Goal: Find contact information: Find contact information

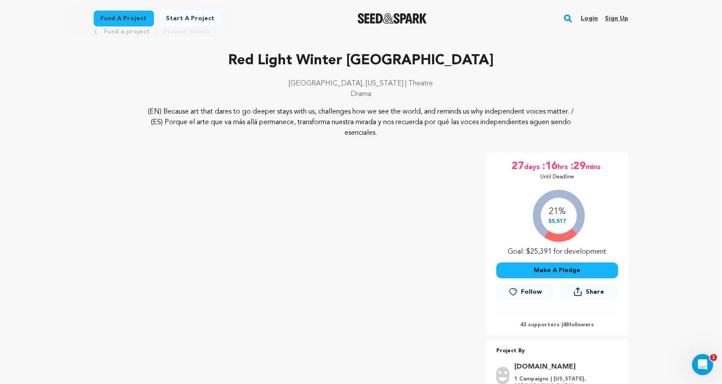
scroll to position [29, 0]
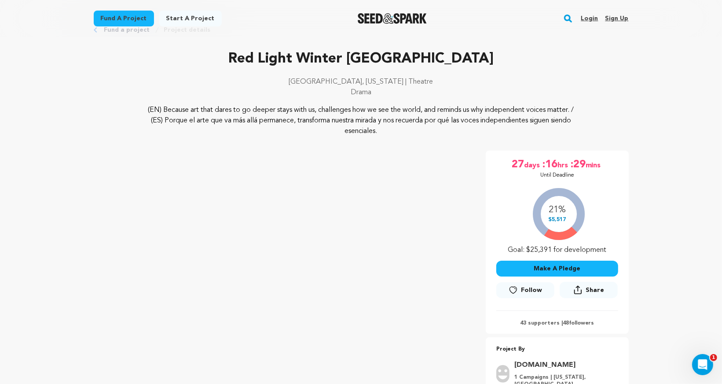
click at [592, 18] on link "Login" at bounding box center [589, 18] width 17 height 14
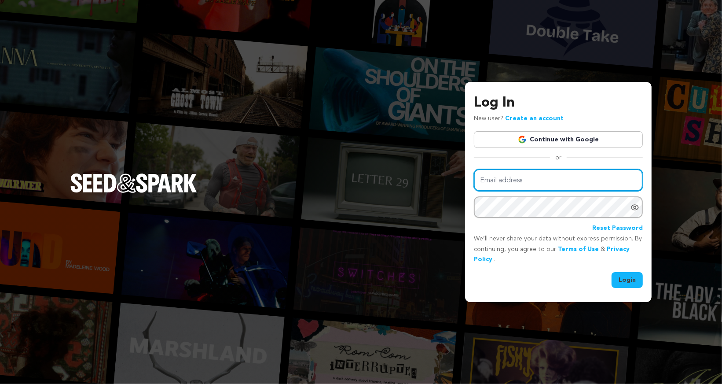
type input "hrproductions.studio@gmail.com"
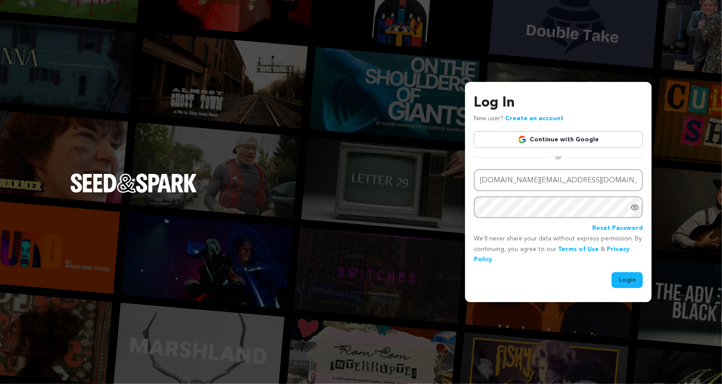
click at [627, 281] on button "Login" at bounding box center [627, 280] width 31 height 16
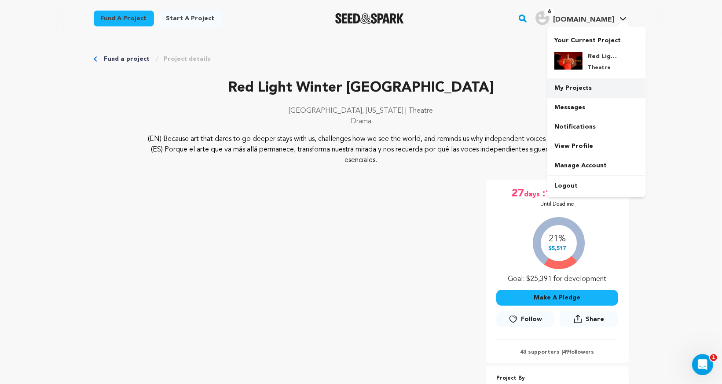
click at [574, 83] on link "My Projects" at bounding box center [596, 87] width 99 height 19
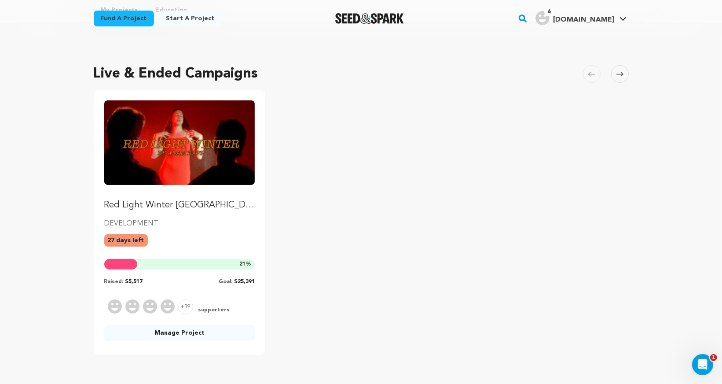
click at [187, 334] on link "Manage Project" at bounding box center [179, 333] width 151 height 16
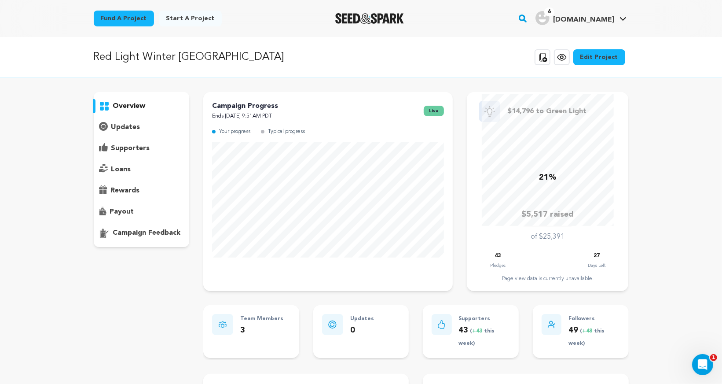
click at [127, 143] on p "supporters" at bounding box center [130, 148] width 39 height 11
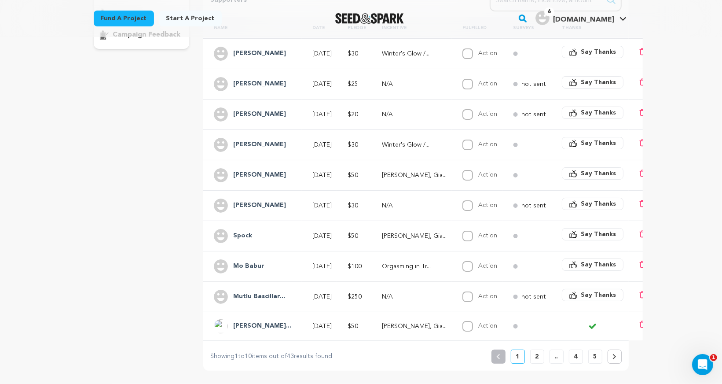
scroll to position [199, 0]
drag, startPoint x: 276, startPoint y: 52, endPoint x: 235, endPoint y: 51, distance: 41.8
click at [235, 51] on div "[PERSON_NAME]" at bounding box center [255, 53] width 83 height 14
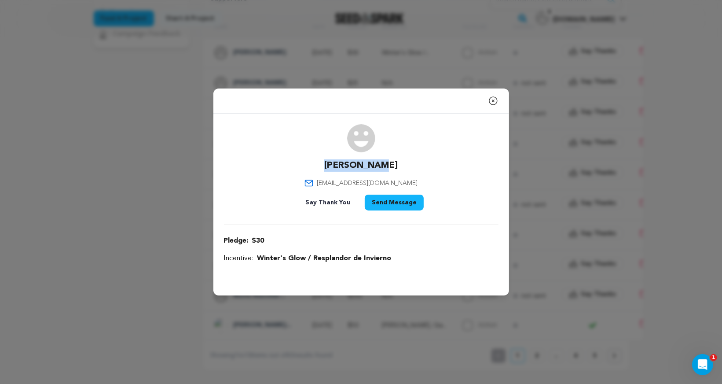
drag, startPoint x: 397, startPoint y: 162, endPoint x: 328, endPoint y: 162, distance: 69.1
click at [328, 162] on div "[PERSON_NAME] [EMAIL_ADDRESS][DOMAIN_NAME] Say Thank You Send Message" at bounding box center [361, 169] width 275 height 90
copy p "[PERSON_NAME]"
drag, startPoint x: 404, startPoint y: 183, endPoint x: 339, endPoint y: 182, distance: 65.1
click at [339, 182] on div "[PERSON_NAME] [EMAIL_ADDRESS][DOMAIN_NAME] Say Thank You Send Message" at bounding box center [361, 169] width 275 height 90
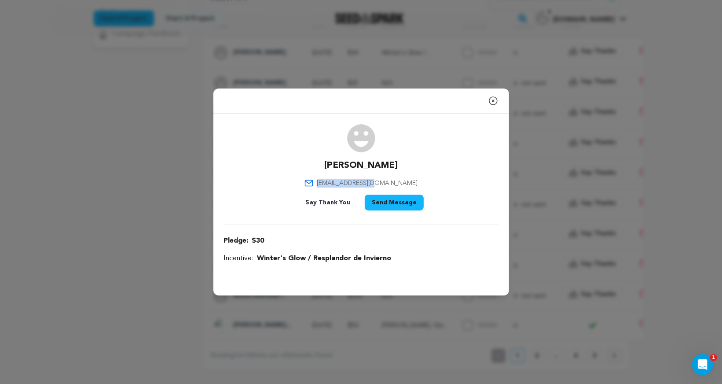
copy span "[EMAIL_ADDRESS][DOMAIN_NAME]"
click at [495, 103] on icon "button" at bounding box center [493, 100] width 11 height 11
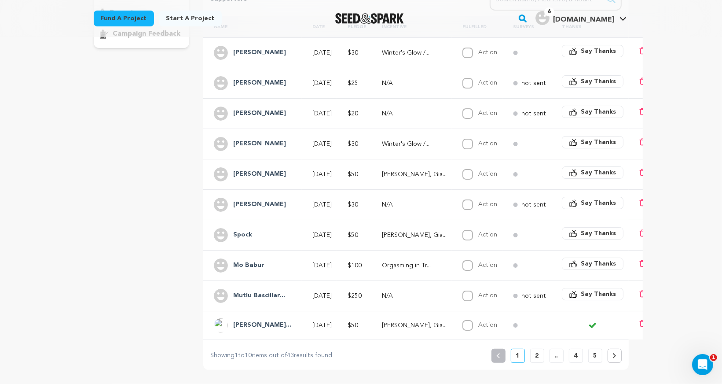
click at [250, 86] on h4 "[PERSON_NAME]" at bounding box center [259, 83] width 53 height 11
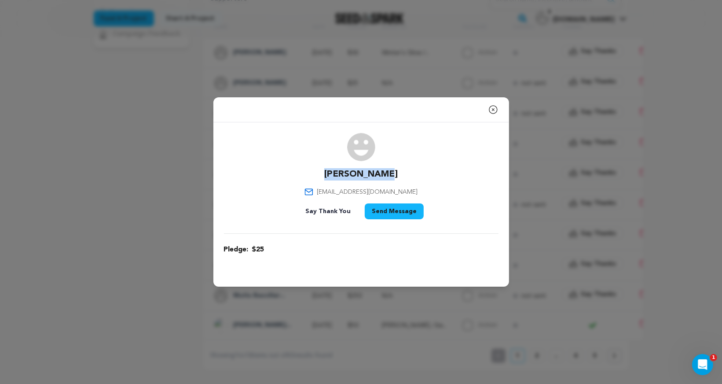
drag, startPoint x: 390, startPoint y: 173, endPoint x: 334, endPoint y: 173, distance: 56.3
click at [334, 173] on div "[PERSON_NAME] [EMAIL_ADDRESS][DOMAIN_NAME] Say Thank You Send Message" at bounding box center [361, 178] width 275 height 90
copy p "[PERSON_NAME]"
drag, startPoint x: 404, startPoint y: 193, endPoint x: 336, endPoint y: 191, distance: 68.6
click at [335, 191] on div "[PERSON_NAME] [EMAIL_ADDRESS][DOMAIN_NAME] Say Thank You Send Message" at bounding box center [361, 178] width 275 height 90
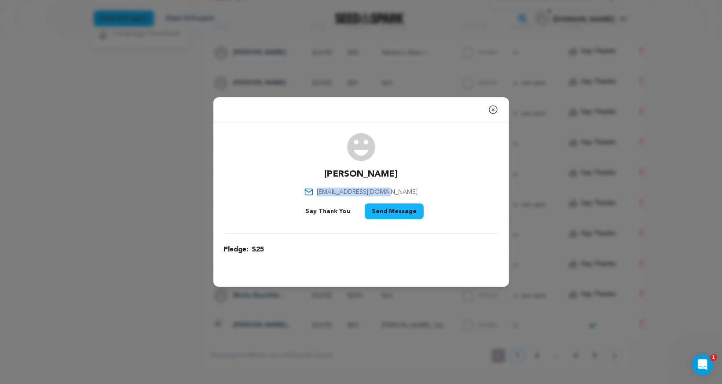
copy span "[EMAIL_ADDRESS][DOMAIN_NAME]"
click at [492, 110] on icon "button" at bounding box center [493, 110] width 8 height 8
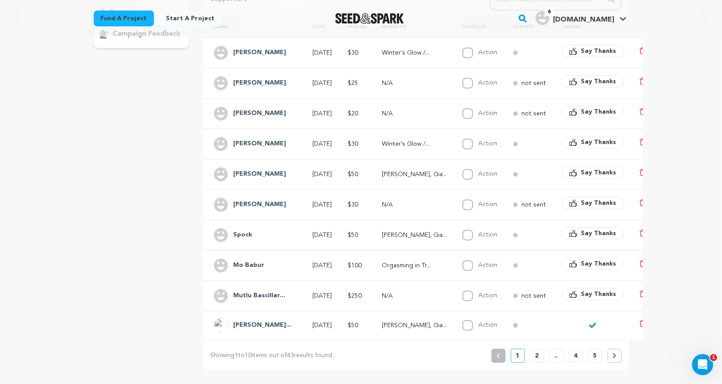
click at [717, 277] on div "Red Light Winter [GEOGRAPHIC_DATA] Copy public preview link View project Edit P…" at bounding box center [361, 157] width 722 height 638
click at [267, 110] on h4 "[PERSON_NAME]" at bounding box center [259, 113] width 53 height 11
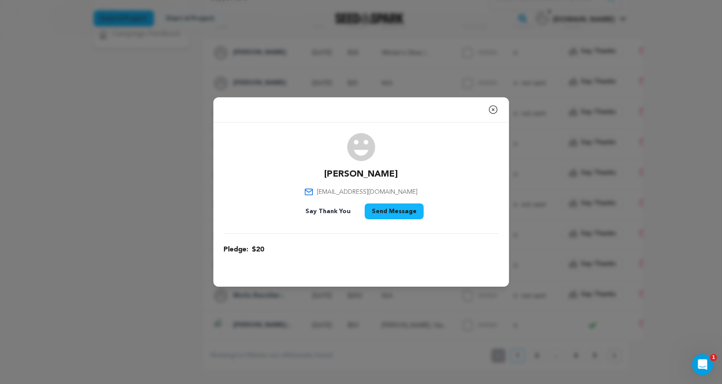
drag, startPoint x: 402, startPoint y: 171, endPoint x: 330, endPoint y: 171, distance: 71.3
click at [330, 171] on div "[PERSON_NAME] [EMAIL_ADDRESS][DOMAIN_NAME] Say Thank You Send Message" at bounding box center [361, 178] width 275 height 90
copy p "[PERSON_NAME]"
drag, startPoint x: 335, startPoint y: 193, endPoint x: 433, endPoint y: 193, distance: 98.6
click at [433, 193] on div "[PERSON_NAME] [EMAIL_ADDRESS][DOMAIN_NAME] Say Thank You Send Message" at bounding box center [361, 178] width 275 height 90
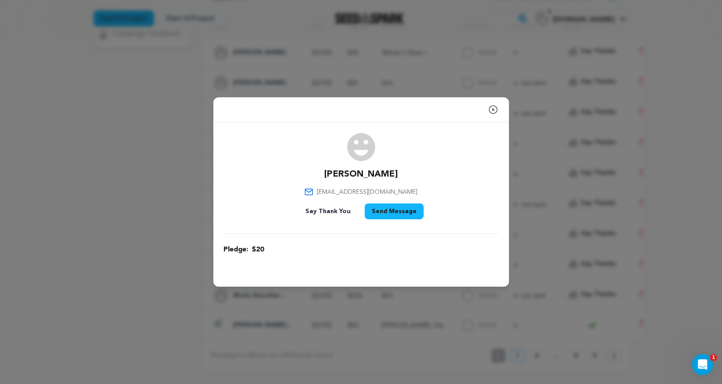
click at [424, 193] on div "[PERSON_NAME] [EMAIL_ADDRESS][DOMAIN_NAME] Say Thank You Send Message" at bounding box center [361, 178] width 275 height 90
drag, startPoint x: 403, startPoint y: 193, endPoint x: 336, endPoint y: 191, distance: 67.8
click at [336, 191] on div "[PERSON_NAME] [EMAIL_ADDRESS][DOMAIN_NAME] Say Thank You Send Message" at bounding box center [361, 178] width 275 height 90
copy span "[EMAIL_ADDRESS][DOMAIN_NAME]"
click at [491, 113] on icon "button" at bounding box center [493, 110] width 8 height 8
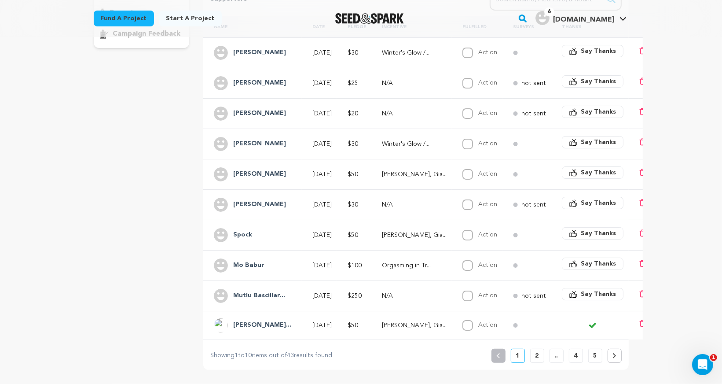
click at [258, 143] on h4 "[PERSON_NAME]" at bounding box center [259, 144] width 53 height 11
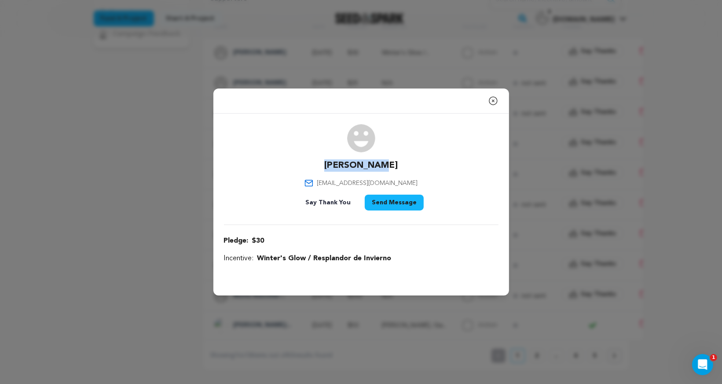
drag, startPoint x: 392, startPoint y: 164, endPoint x: 334, endPoint y: 164, distance: 58.5
click at [334, 164] on div "[PERSON_NAME] [EMAIL_ADDRESS][DOMAIN_NAME] Say Thank You Send Message" at bounding box center [361, 169] width 275 height 90
copy p "[PERSON_NAME]"
drag, startPoint x: 418, startPoint y: 187, endPoint x: 327, endPoint y: 183, distance: 90.7
click at [327, 183] on div "[PERSON_NAME] [EMAIL_ADDRESS][DOMAIN_NAME] Say Thank You Send Message" at bounding box center [361, 169] width 275 height 90
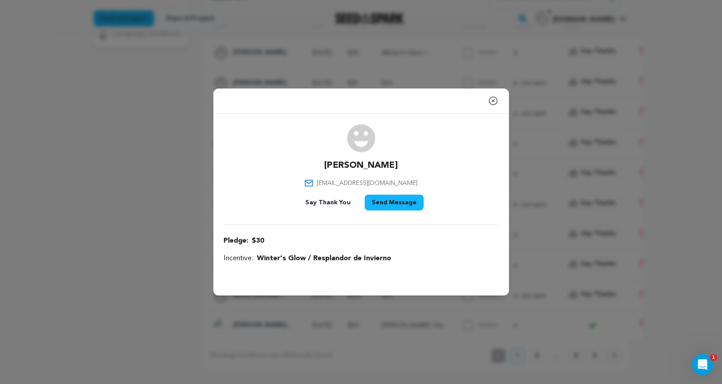
click at [319, 170] on div "[PERSON_NAME] [EMAIL_ADDRESS][DOMAIN_NAME] Say Thank You Send Message" at bounding box center [361, 169] width 275 height 90
drag, startPoint x: 322, startPoint y: 181, endPoint x: 419, endPoint y: 179, distance: 97.2
click at [419, 179] on div "[PERSON_NAME] [EMAIL_ADDRESS][DOMAIN_NAME] Say Thank You Send Message" at bounding box center [361, 169] width 275 height 90
copy span "[EMAIL_ADDRESS][DOMAIN_NAME]"
click at [496, 99] on icon "button" at bounding box center [493, 100] width 11 height 11
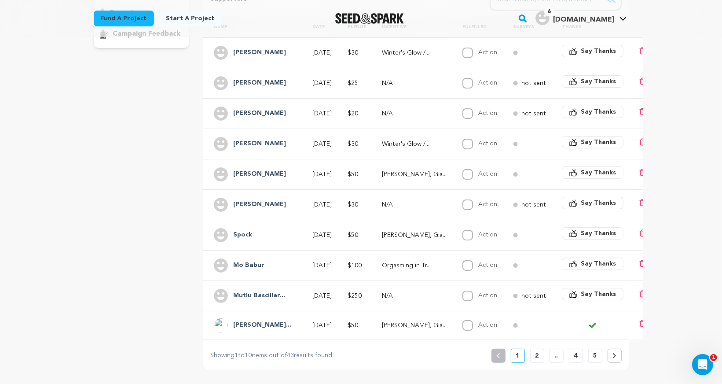
click at [246, 172] on h4 "[PERSON_NAME]" at bounding box center [259, 174] width 53 height 11
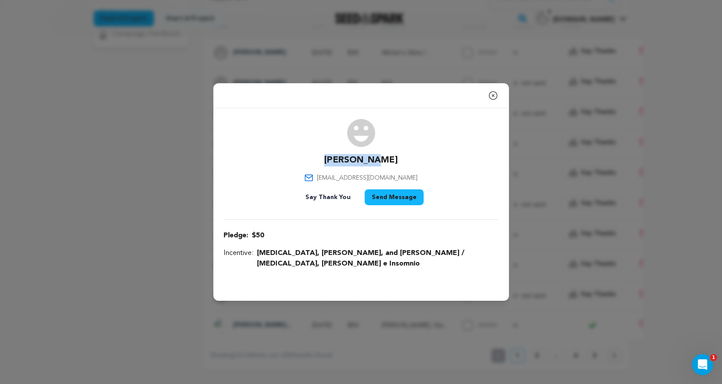
drag, startPoint x: 332, startPoint y: 164, endPoint x: 396, endPoint y: 164, distance: 63.8
click at [397, 164] on div "[PERSON_NAME] [EMAIL_ADDRESS][DOMAIN_NAME] Say Thank You Send Message" at bounding box center [361, 164] width 275 height 90
copy p "[PERSON_NAME]"
drag, startPoint x: 332, startPoint y: 181, endPoint x: 407, endPoint y: 181, distance: 74.8
click at [408, 181] on div "[PERSON_NAME] [EMAIL_ADDRESS][DOMAIN_NAME] Say Thank You Send Message" at bounding box center [361, 164] width 275 height 90
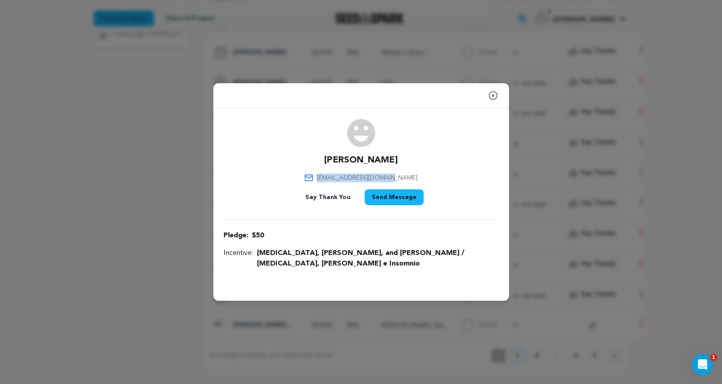
copy span "[EMAIL_ADDRESS][DOMAIN_NAME]"
click at [491, 101] on icon "button" at bounding box center [493, 95] width 11 height 11
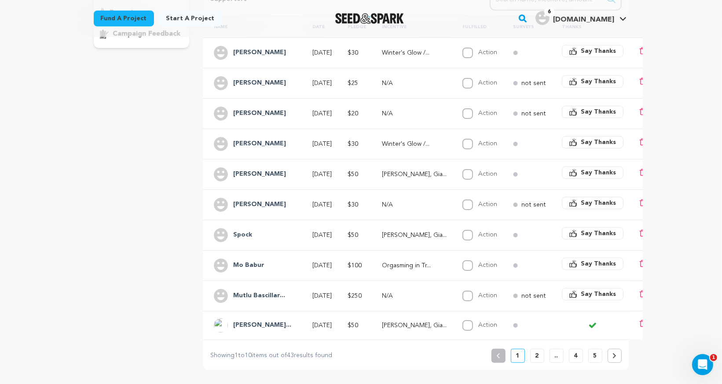
click at [242, 201] on h4 "[PERSON_NAME]" at bounding box center [259, 204] width 53 height 11
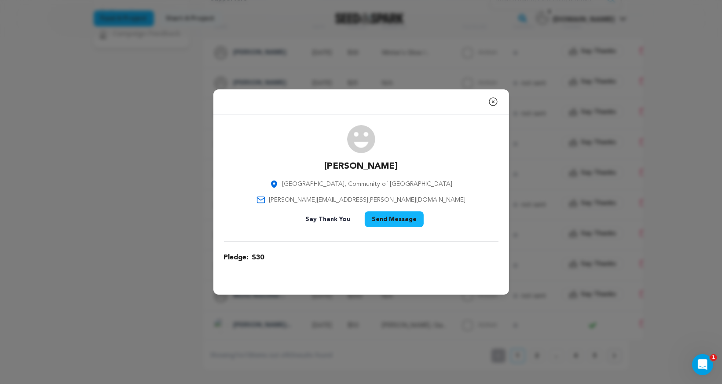
drag, startPoint x: 338, startPoint y: 172, endPoint x: 387, endPoint y: 167, distance: 49.5
click at [387, 167] on div "[PERSON_NAME][GEOGRAPHIC_DATA], Community of [GEOGRAPHIC_DATA] [EMAIL_ADDRESS][…" at bounding box center [361, 178] width 275 height 106
drag, startPoint x: 388, startPoint y: 167, endPoint x: 340, endPoint y: 168, distance: 48.4
click at [340, 168] on div "[PERSON_NAME][GEOGRAPHIC_DATA], Community of [GEOGRAPHIC_DATA] [EMAIL_ADDRESS][…" at bounding box center [361, 178] width 275 height 106
drag, startPoint x: 404, startPoint y: 198, endPoint x: 331, endPoint y: 198, distance: 73.0
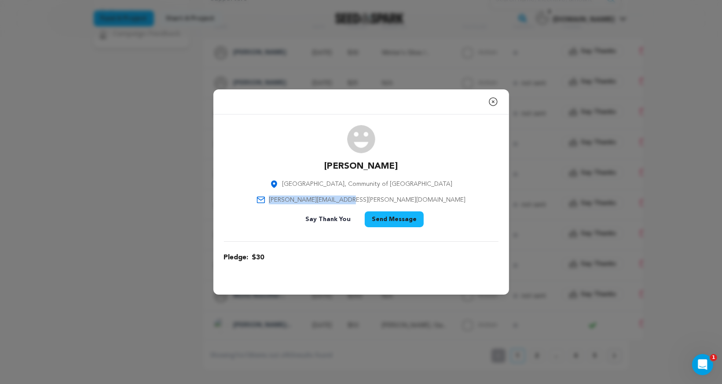
click at [331, 198] on div "[PERSON_NAME][GEOGRAPHIC_DATA], Community of [GEOGRAPHIC_DATA] [EMAIL_ADDRESS][…" at bounding box center [361, 178] width 275 height 106
click at [494, 103] on icon "button" at bounding box center [493, 101] width 11 height 11
